Goal: Task Accomplishment & Management: Use online tool/utility

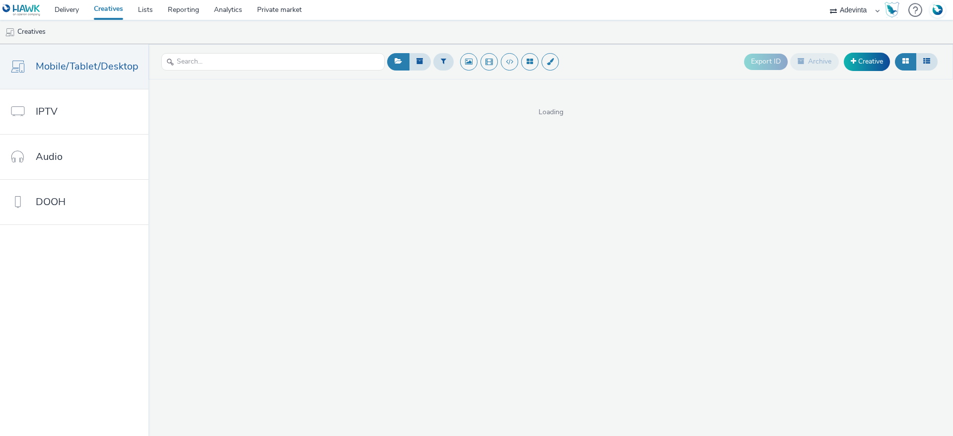
select select "a4655d9c-cd96-449f-b9a3-d2b0c2744250"
select select "48c42aec-a30c-4a3b-a06b-d50dddc3ae41"
select select "1af74716-c7b8-4ca4-b29b-7ca2b7f71c32"
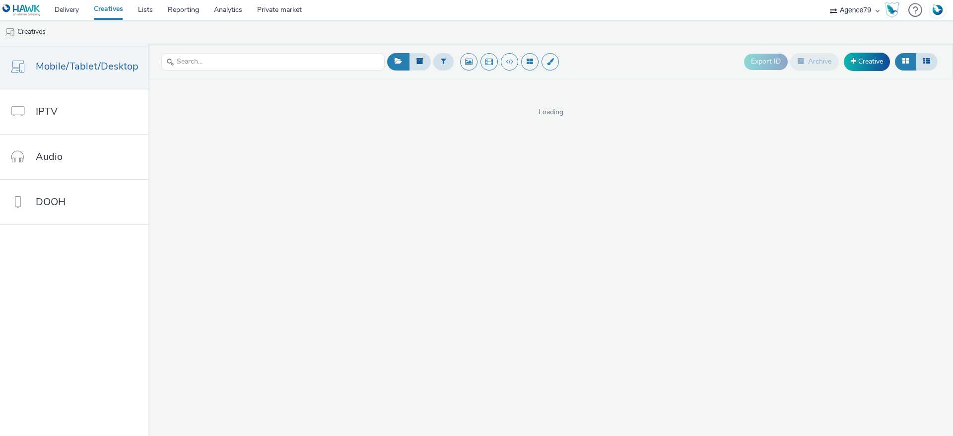
select select "1af74716-c7b8-4ca4-b29b-7ca2b7f71c32"
select select "d57a0b46-ef33-4938-977b-e6d07593e41f"
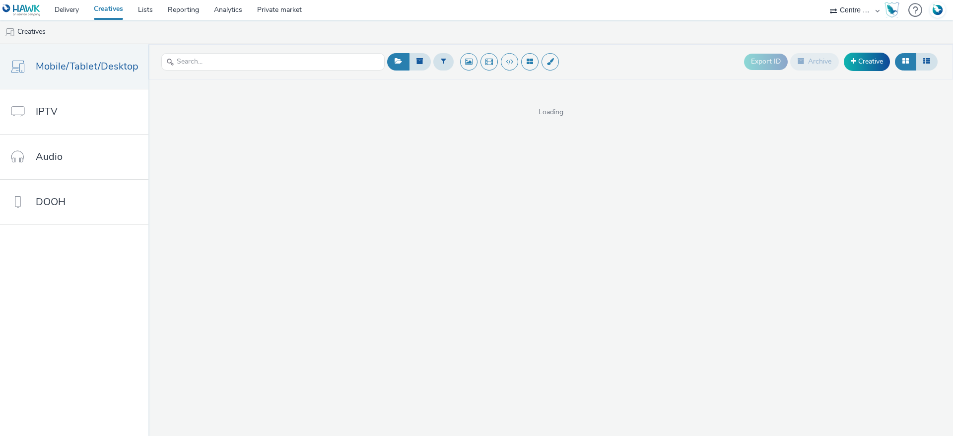
select select "75b174c6-9315-47a7-a76b-2e04f3523f79"
select select "05f7184b-e4df-4bb3-b97b-79feaa9fa3c9"
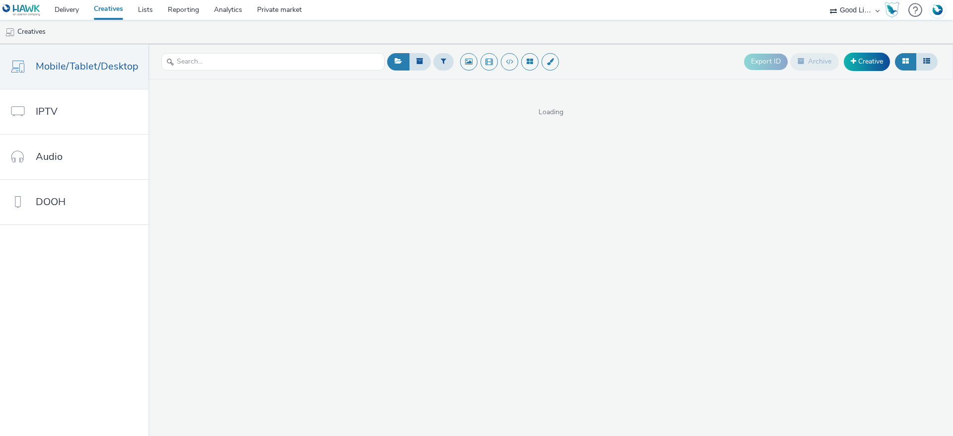
select select "05f7184b-e4df-4bb3-b97b-79feaa9fa3c9"
select select "43747a01-9d8e-4dea-a0e4-a98d33cfba61"
select select "5124110c-5ad7-400f-8241-e8aa575c652d"
select select "43747a01-9d8e-4dea-a0e4-a98d33cfba61"
select select "5124110c-5ad7-400f-8241-e8aa575c652d"
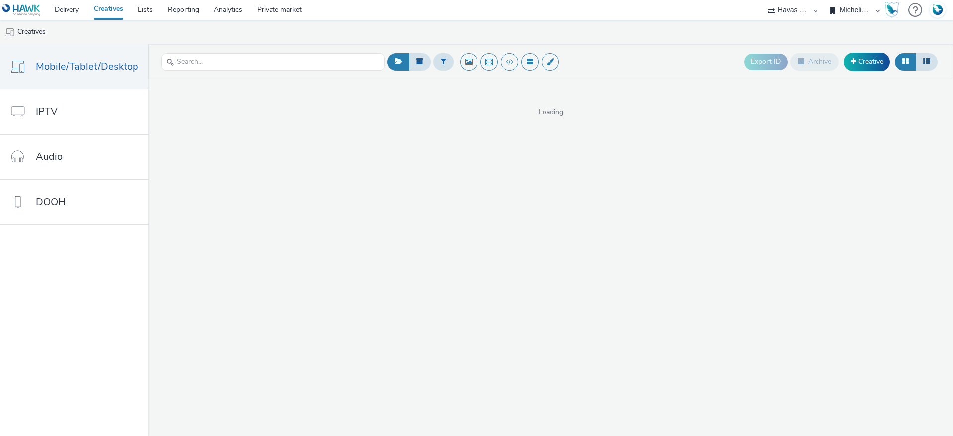
select select "43747a01-9d8e-4dea-a0e4-a98d33cfba61"
select select "5124110c-5ad7-400f-8241-e8aa575c652d"
select select "43747a01-9d8e-4dea-a0e4-a98d33cfba61"
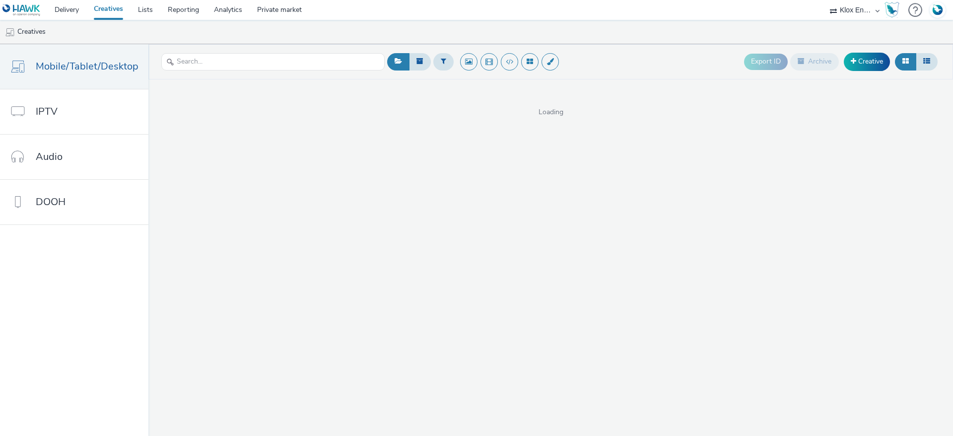
select select "b45cc4c1-724a-49f4-91a1-90695c19738e"
select select "2b8dd31a-8117-4e68-a346-a4c56cee5b05"
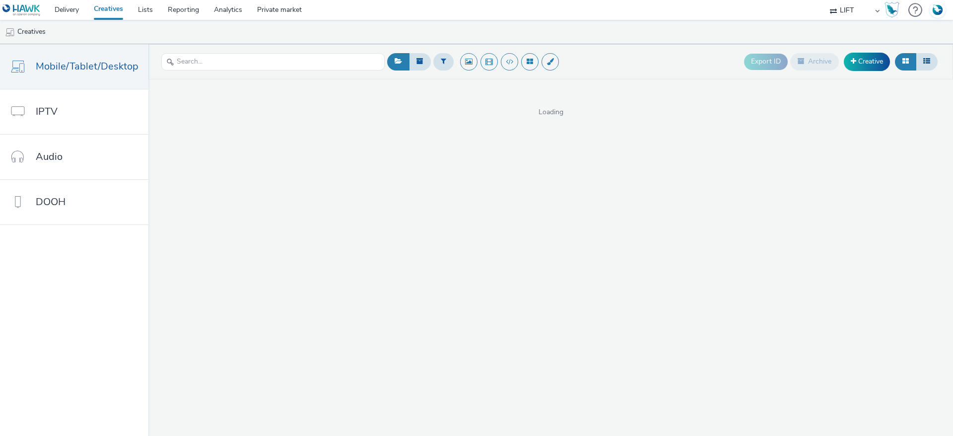
select select "2b8dd31a-8117-4e68-a346-a4c56cee5b05"
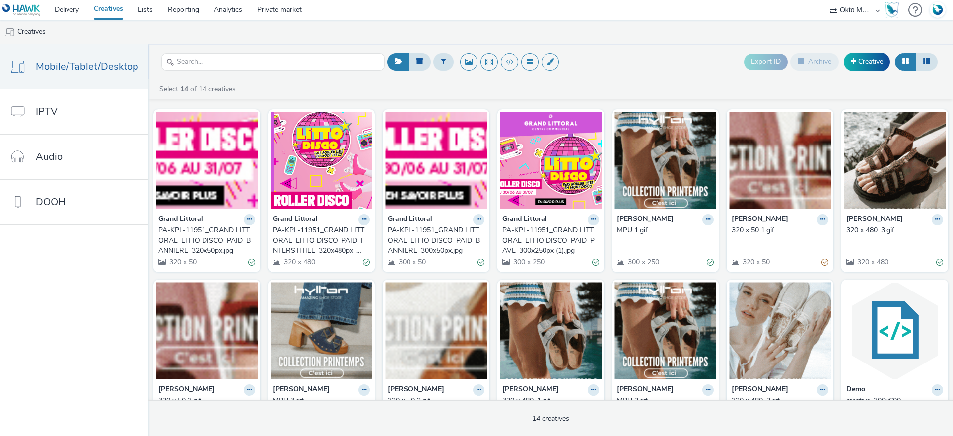
click at [850, 16] on select "ABI Media Ad4Health Adevinta ADITIKS Adops Agence79 AllMatik AMnet FR Amplifi F…" at bounding box center [855, 10] width 60 height 20
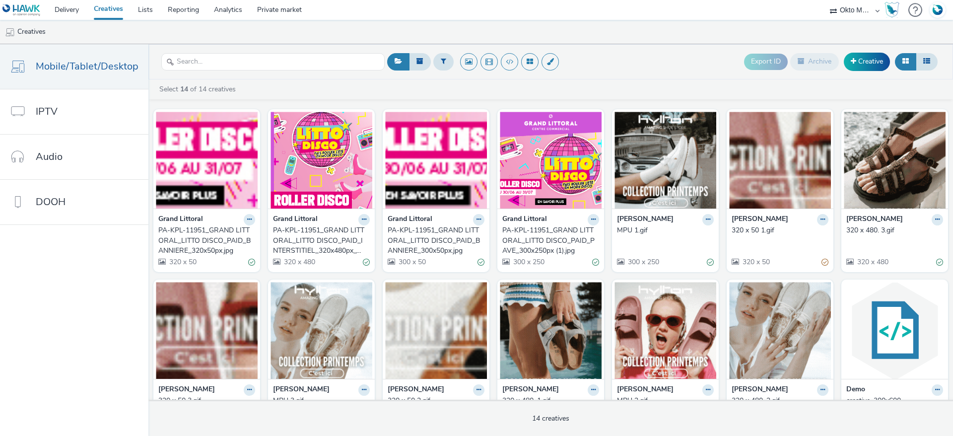
select select "dd3fb4f6-b550-43f6-8f67-b78d09d23a96"
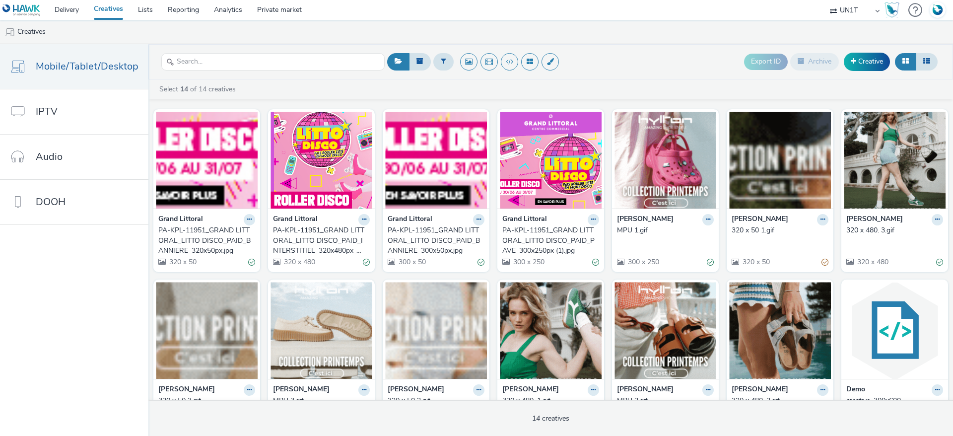
click at [825, 0] on select "ABI Media Ad4Health Adevinta ADITIKS Adops Agence79 AllMatik AMnet FR Amplifi F…" at bounding box center [855, 10] width 60 height 20
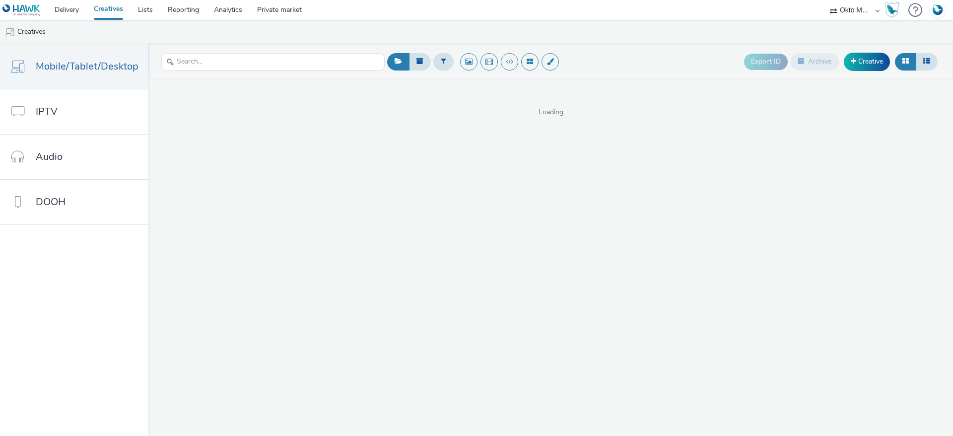
select select "d027da95-0097-4d0b-8b09-57dedb2e3a8d"
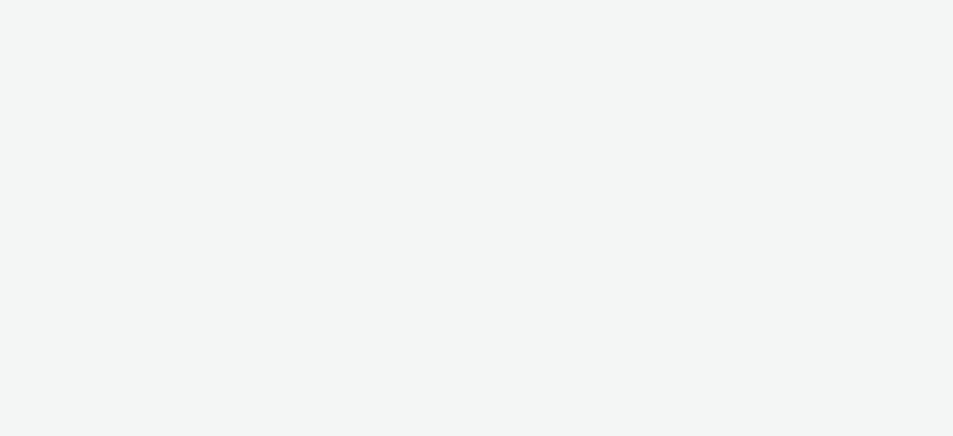
select select "dd3fb4f6-b550-43f6-8f67-b78d09d23a96"
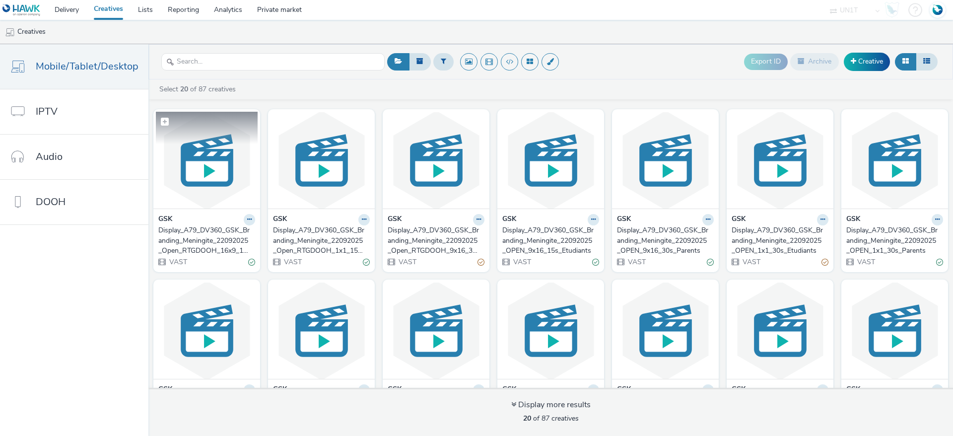
click at [197, 174] on img at bounding box center [207, 160] width 102 height 97
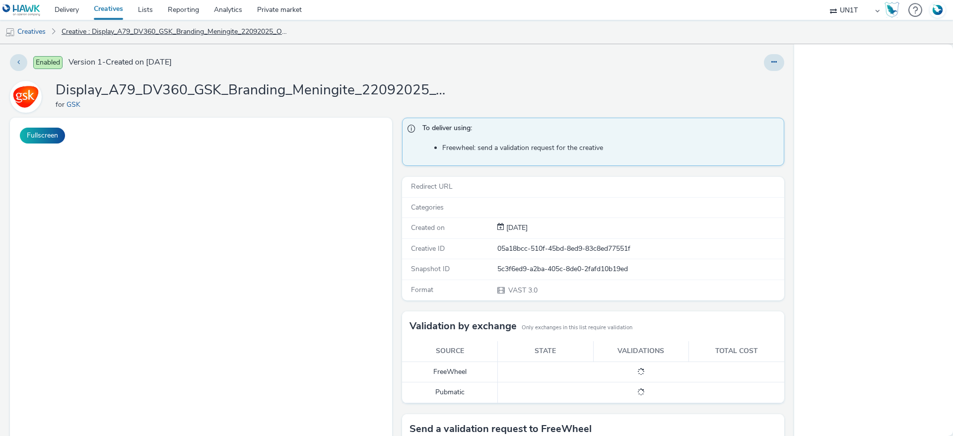
click at [618, 384] on td at bounding box center [641, 392] width 287 height 20
click at [545, 385] on td at bounding box center [641, 392] width 287 height 20
click at [511, 315] on div "Validation by exchange Only exchanges in this list require validation" at bounding box center [593, 326] width 382 height 30
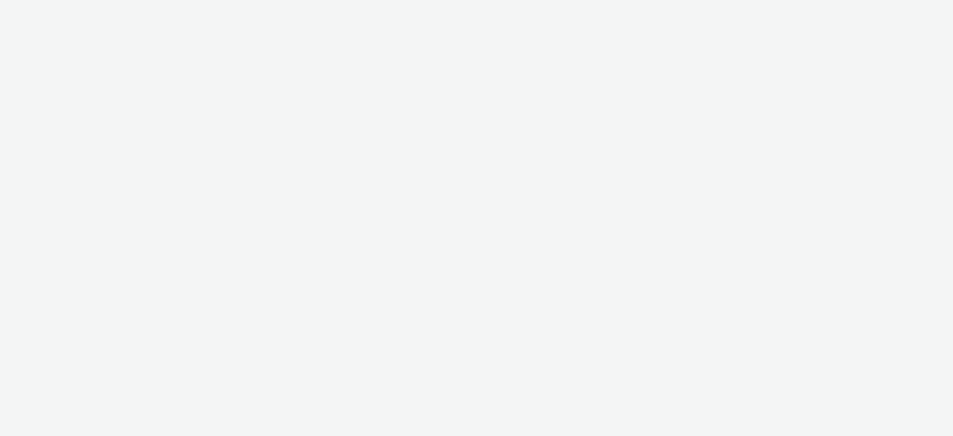
select select "dd3fb4f6-b550-43f6-8f67-b78d09d23a96"
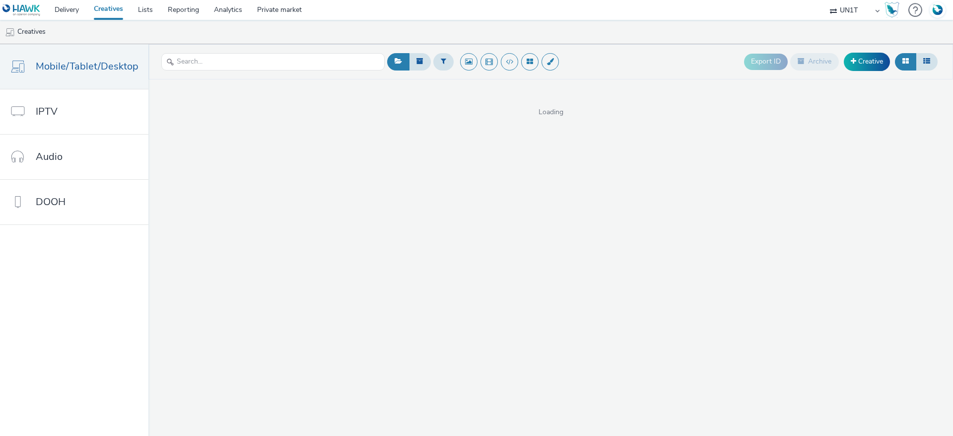
select select "dd3fb4f6-b550-43f6-8f67-b78d09d23a96"
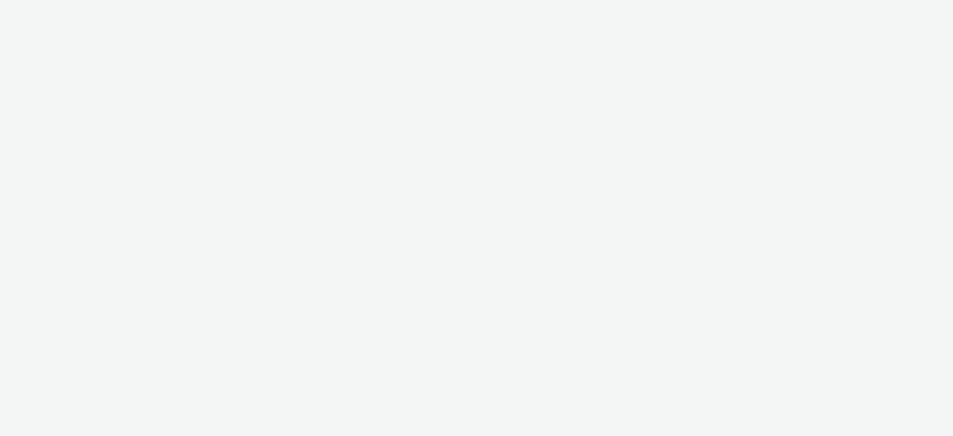
select select "dd3fb4f6-b550-43f6-8f67-b78d09d23a96"
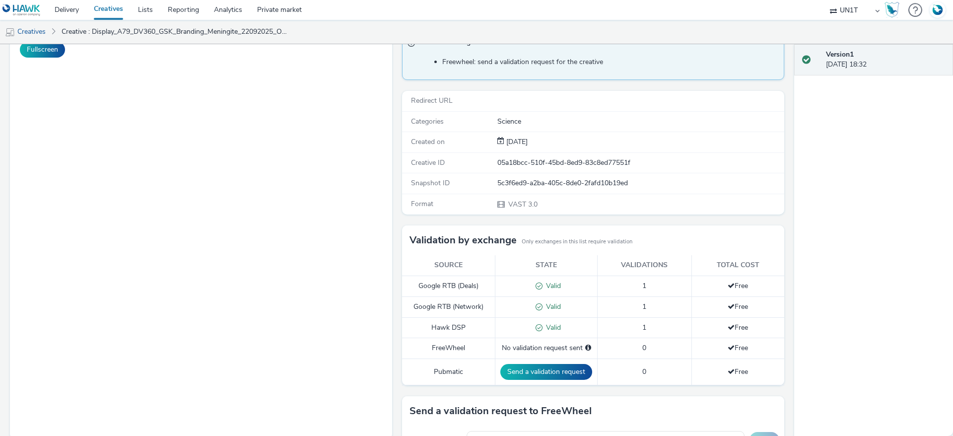
scroll to position [212, 0]
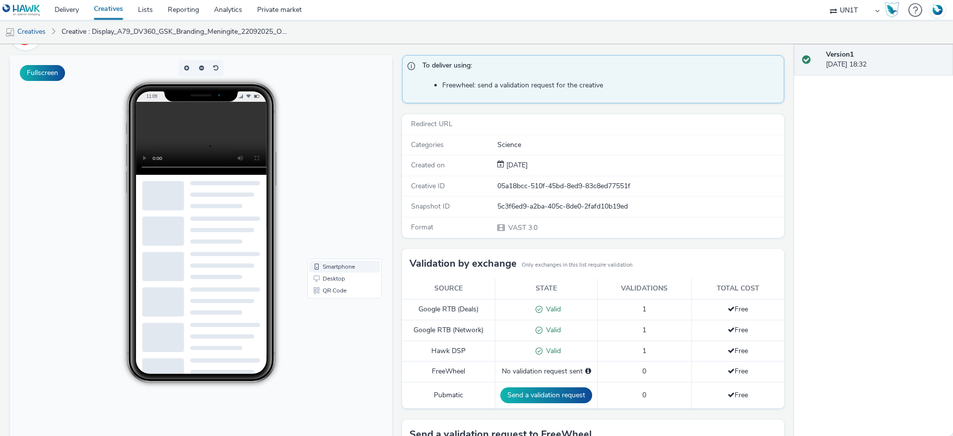
scroll to position [0, 0]
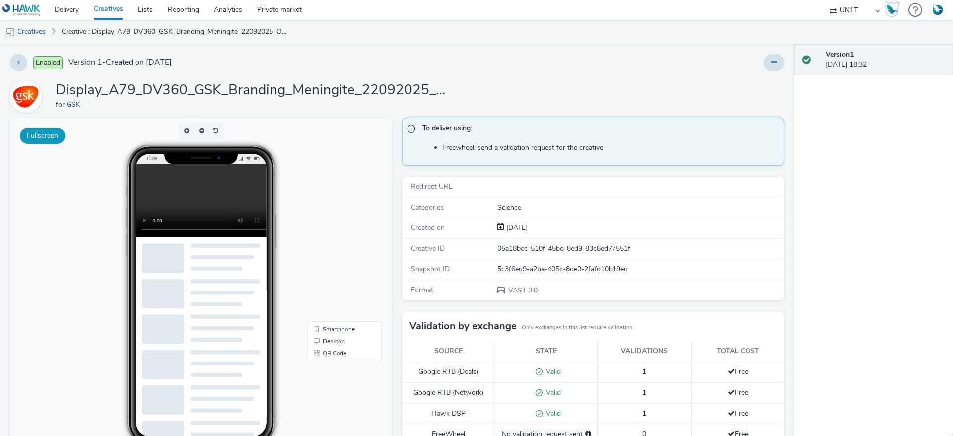
click at [59, 138] on button "Fullscreen" at bounding box center [42, 136] width 45 height 16
click at [767, 62] on button at bounding box center [774, 62] width 20 height 17
click at [743, 79] on link "Edit" at bounding box center [747, 83] width 74 height 20
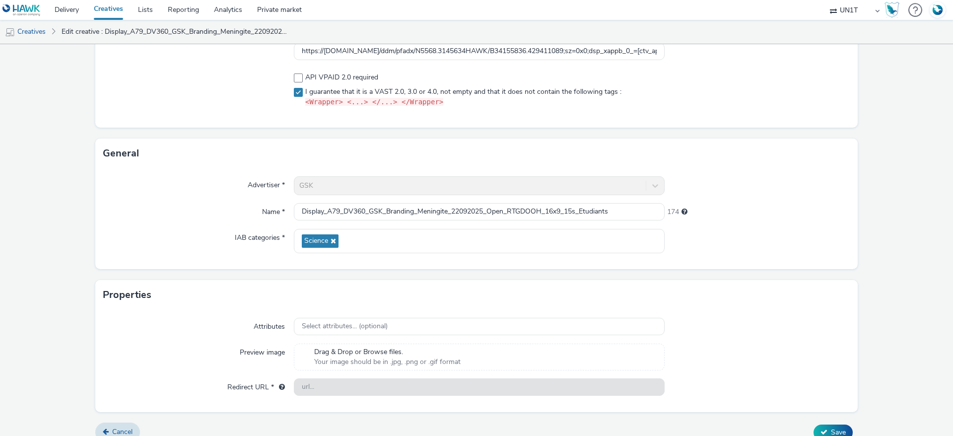
scroll to position [139, 0]
